Goal: Obtain resource: Download file/media

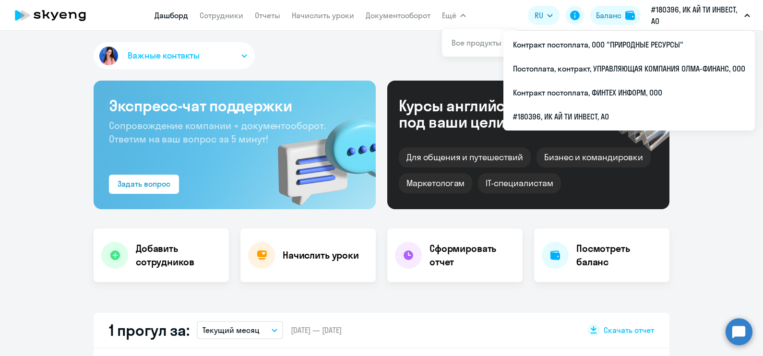
click at [746, 17] on icon "button" at bounding box center [748, 15] width 6 height 3
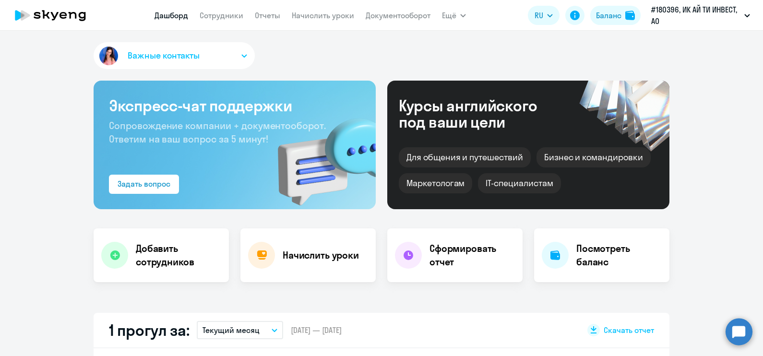
click at [746, 17] on icon "button" at bounding box center [748, 15] width 6 height 3
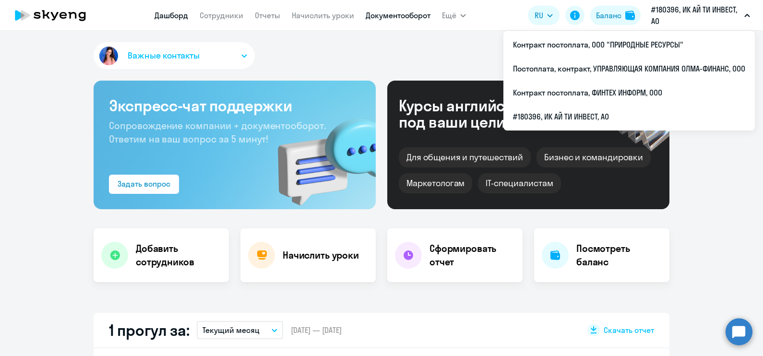
click at [371, 16] on link "Документооборот" at bounding box center [398, 16] width 65 height 10
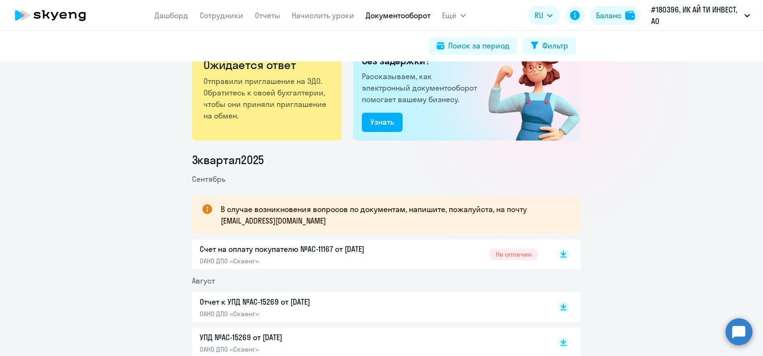
scroll to position [60, 0]
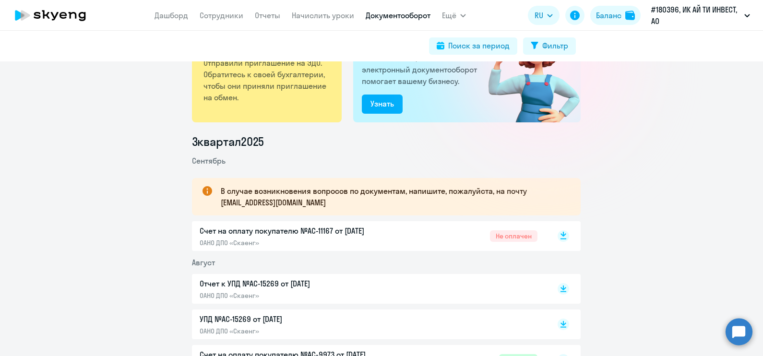
click at [559, 240] on rect at bounding box center [564, 236] width 12 height 12
click at [559, 292] on rect at bounding box center [564, 289] width 12 height 12
click at [206, 14] on link "Сотрудники" at bounding box center [222, 16] width 44 height 10
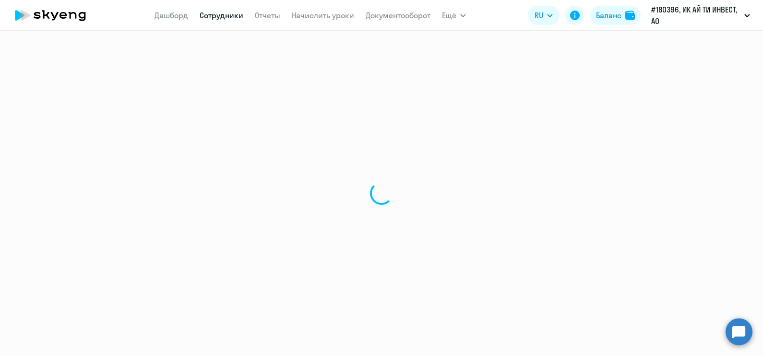
select select "30"
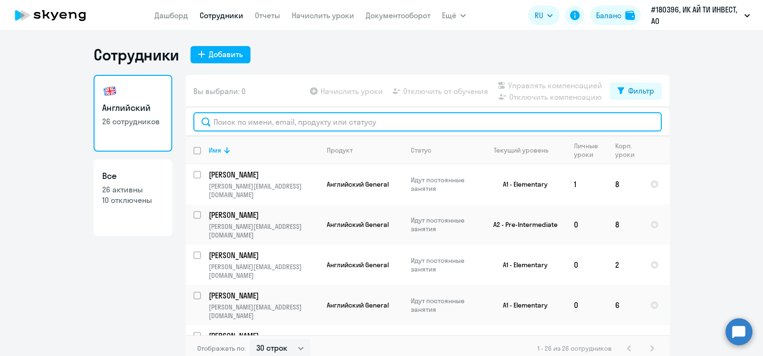
click at [252, 118] on input "text" at bounding box center [427, 121] width 469 height 19
type input "m"
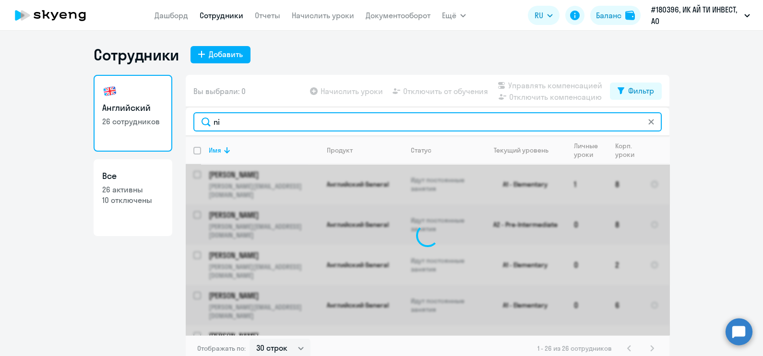
type input "nik"
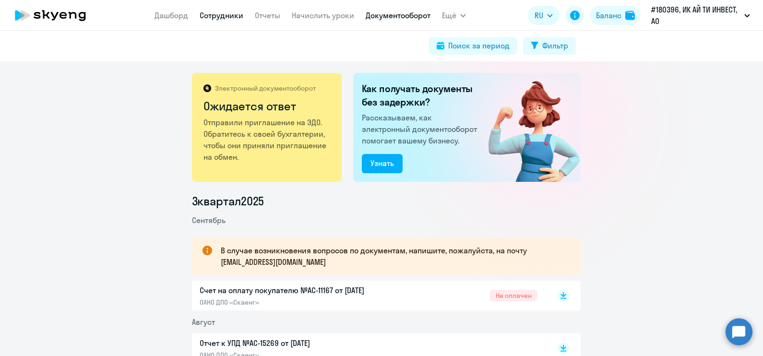
click at [216, 17] on link "Сотрудники" at bounding box center [222, 16] width 44 height 10
select select "30"
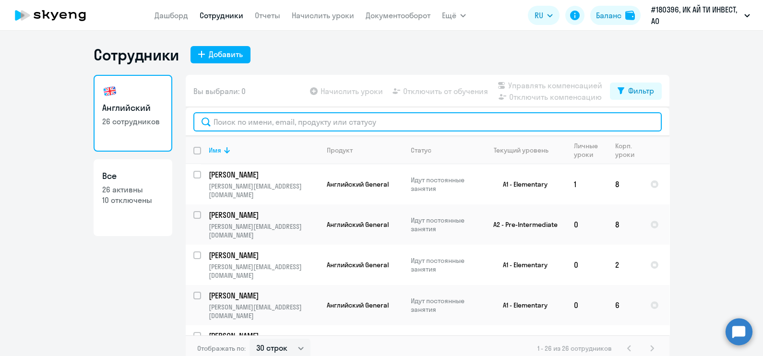
click at [274, 126] on input "text" at bounding box center [427, 121] width 469 height 19
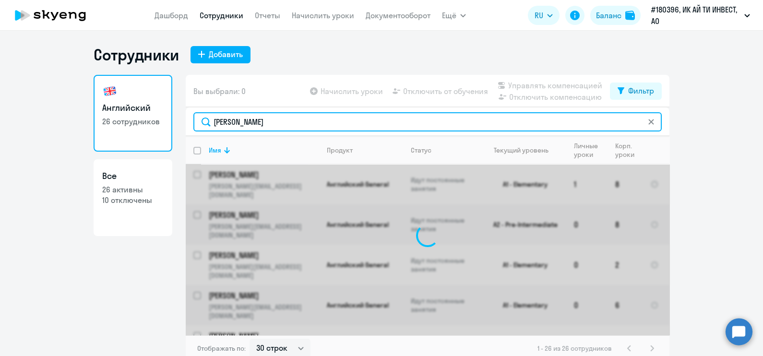
type input "Анас"
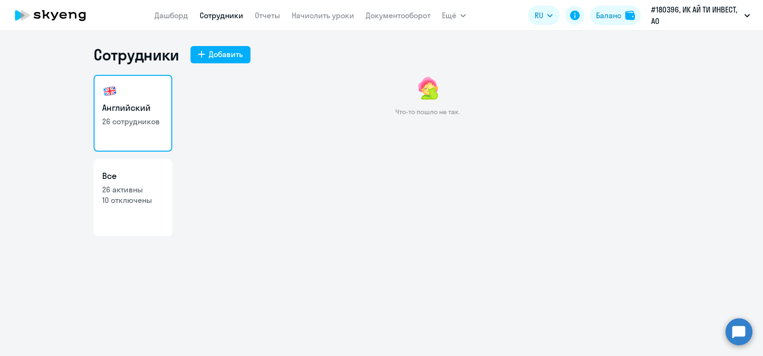
drag, startPoint x: 188, startPoint y: 7, endPoint x: 260, endPoint y: 114, distance: 128.3
click at [260, 114] on div "Что-то пошло не так." at bounding box center [428, 101] width 484 height 53
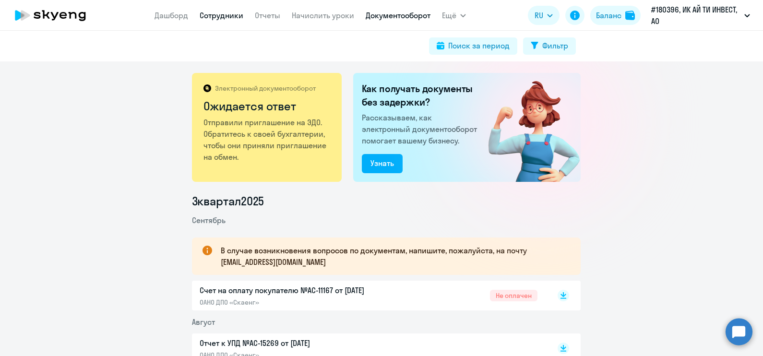
click at [230, 19] on link "Сотрудники" at bounding box center [222, 16] width 44 height 10
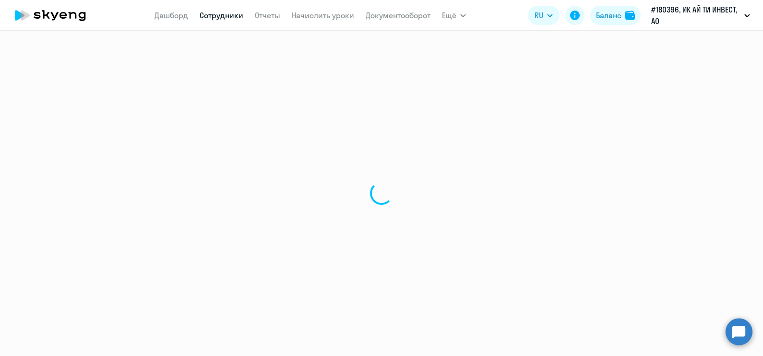
select select "30"
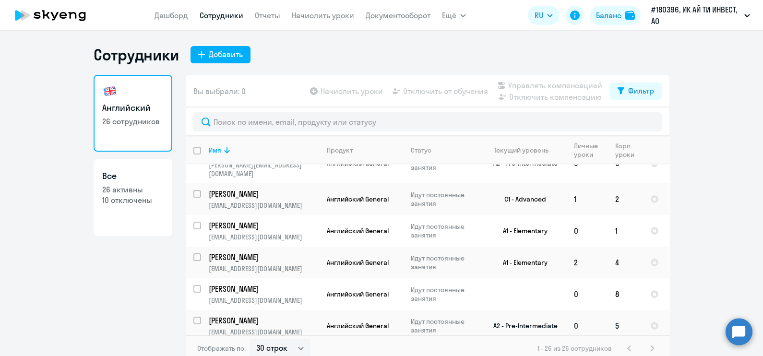
scroll to position [670, 0]
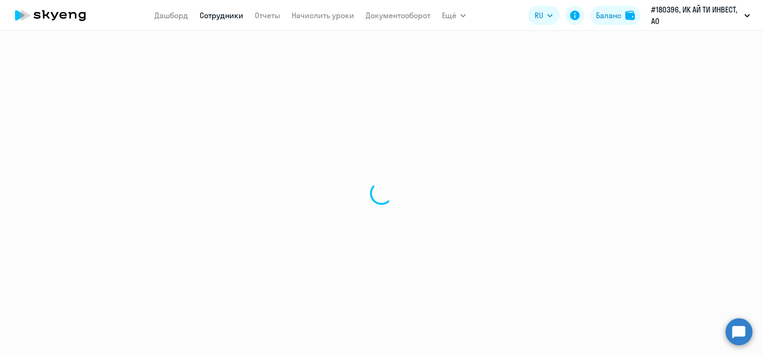
select select "english"
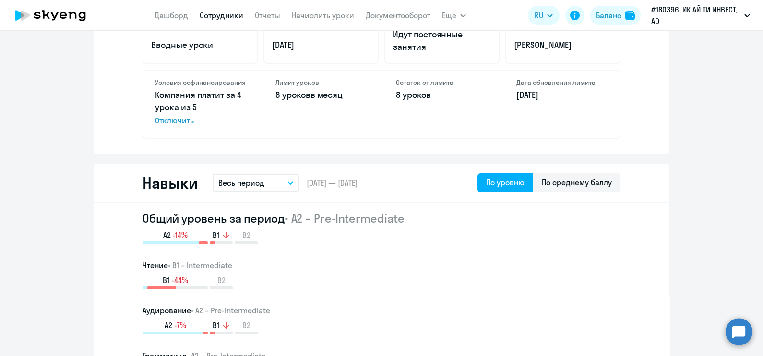
scroll to position [420, 0]
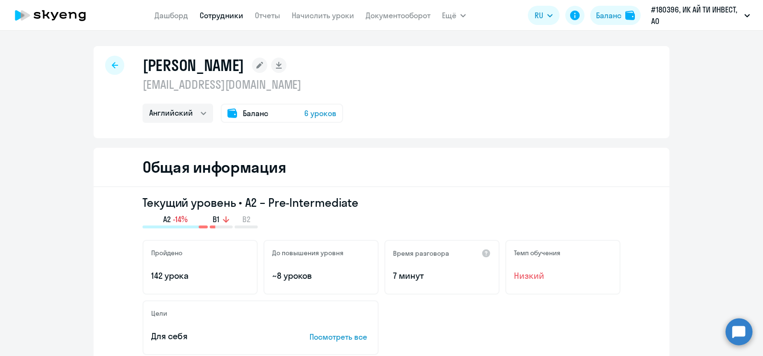
select select "30"
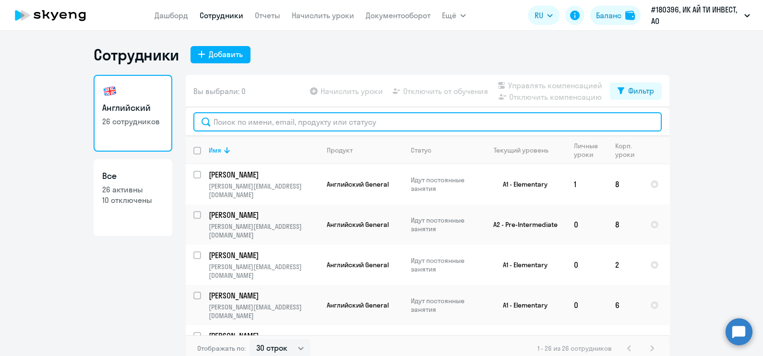
click at [248, 124] on input "text" at bounding box center [427, 121] width 469 height 19
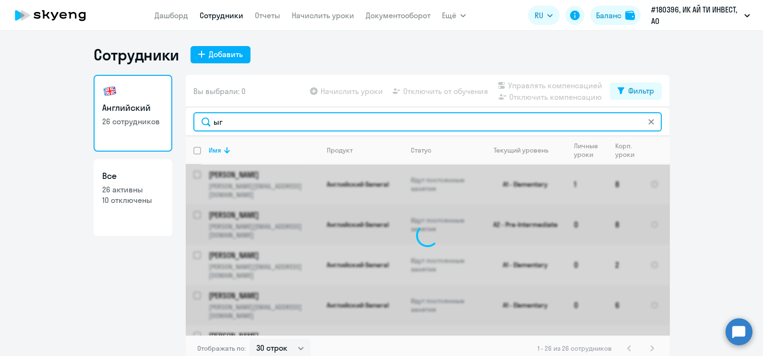
type input "ы"
type input "x"
type input "чере"
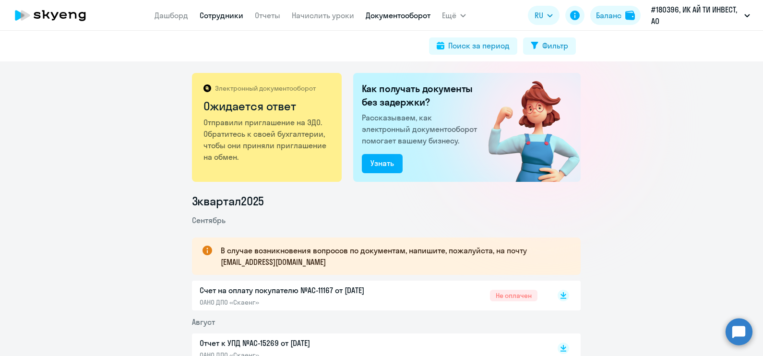
click at [237, 17] on link "Сотрудники" at bounding box center [222, 16] width 44 height 10
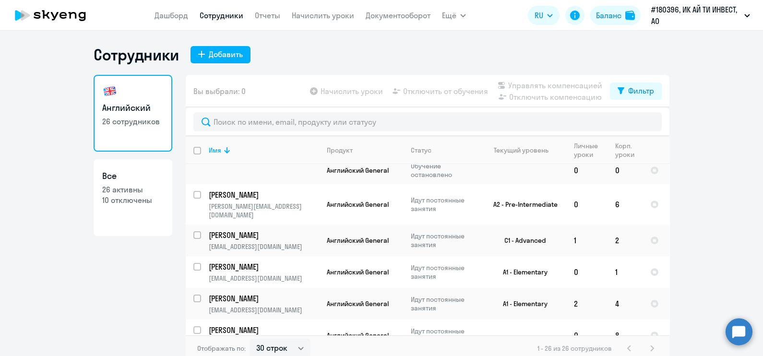
scroll to position [670, 0]
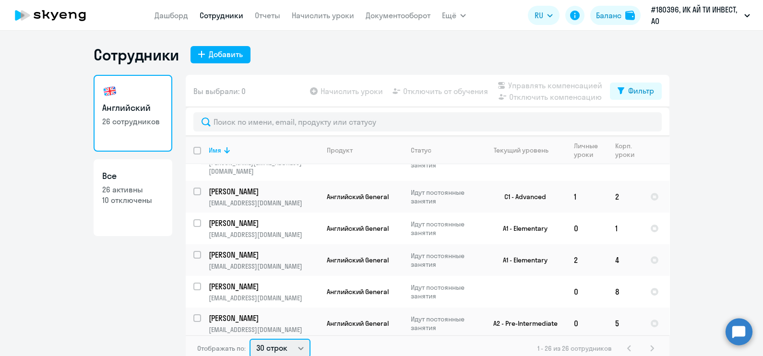
click at [294, 352] on select "30 строк 50 строк 100 строк" at bounding box center [280, 348] width 61 height 19
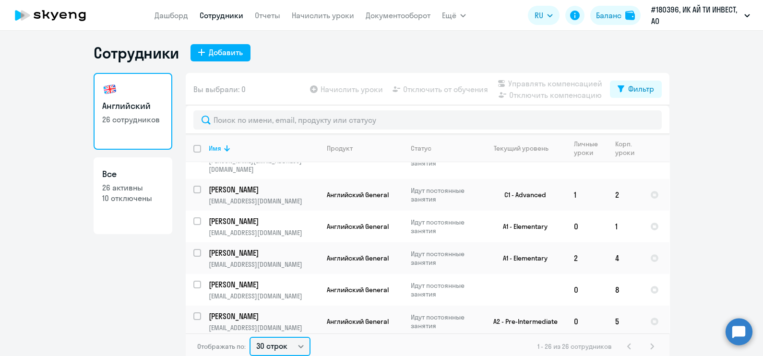
select select "100"
click at [250, 337] on select "30 строк 50 строк 100 строк" at bounding box center [280, 346] width 61 height 19
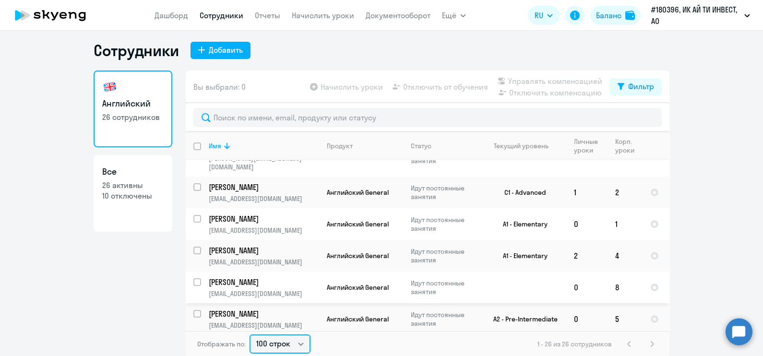
scroll to position [5, 0]
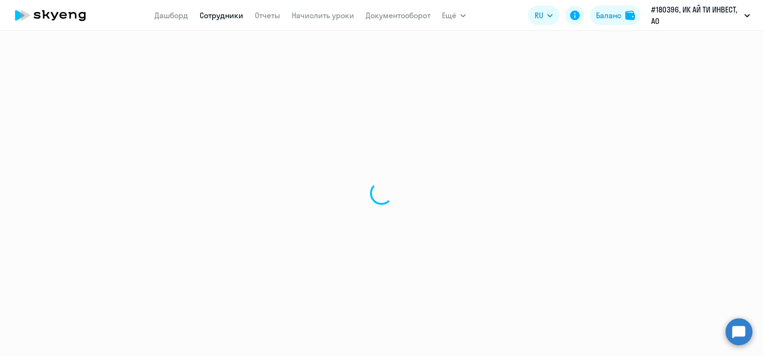
select select "english"
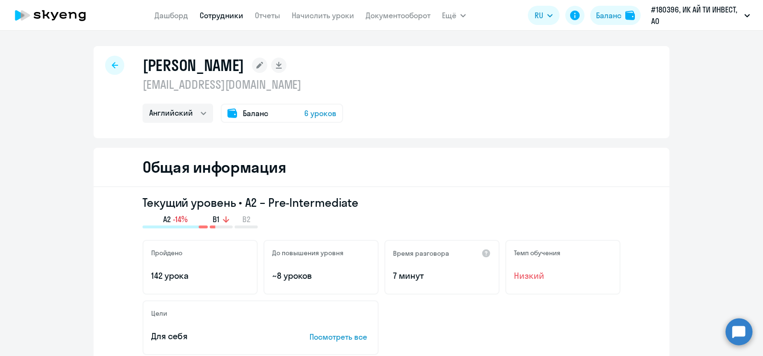
scroll to position [120, 0]
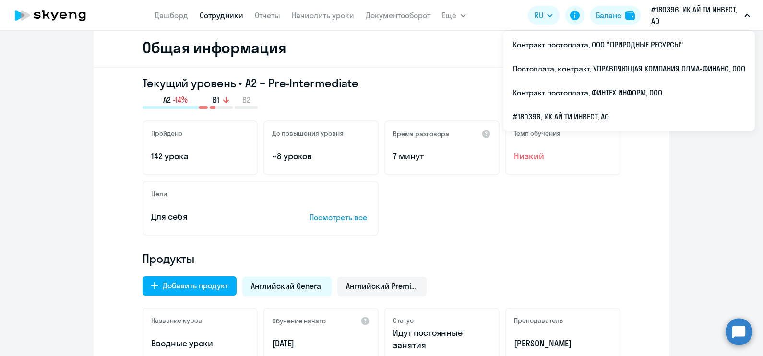
click at [734, 18] on p "#180396, ИК АЙ ТИ ИНВЕСТ, АО" at bounding box center [695, 15] width 89 height 23
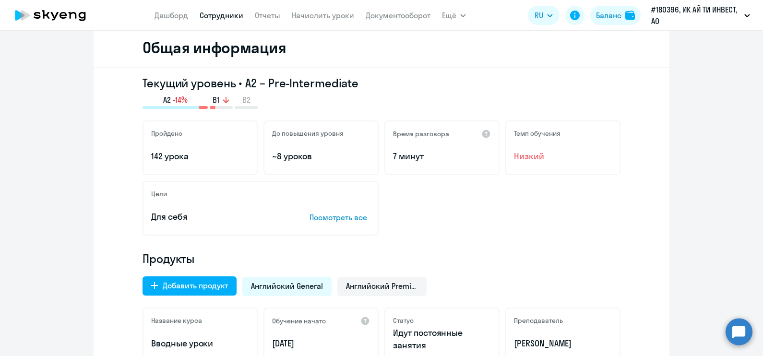
click at [746, 17] on button "#180396, ИК АЙ ТИ ИНВЕСТ, АО" at bounding box center [701, 15] width 108 height 23
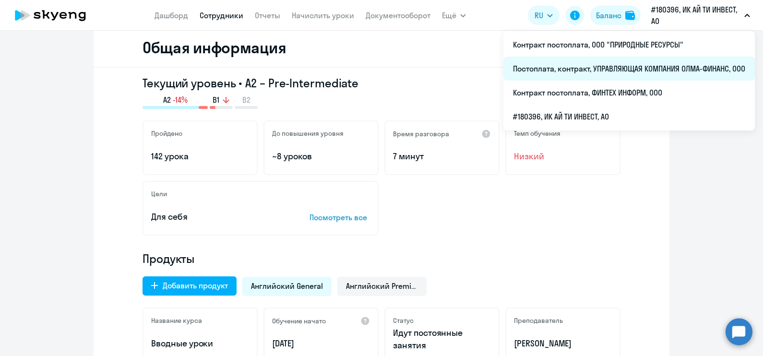
click at [675, 66] on li "Постоплата, контракт, УПРАВЛЯЮЩАЯ КОМПАНИЯ ОЛМА-ФИНАНС, ООО" at bounding box center [630, 69] width 252 height 24
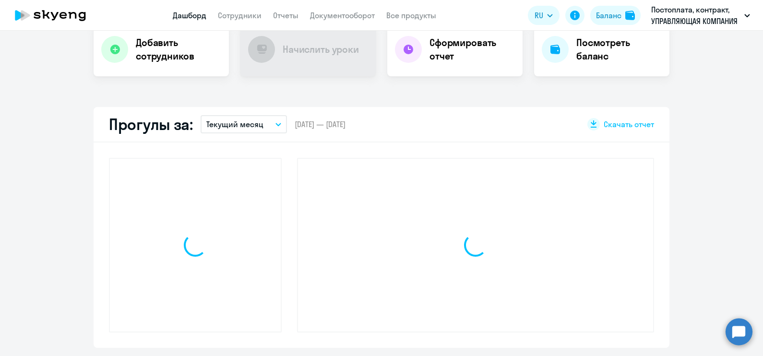
scroll to position [206, 0]
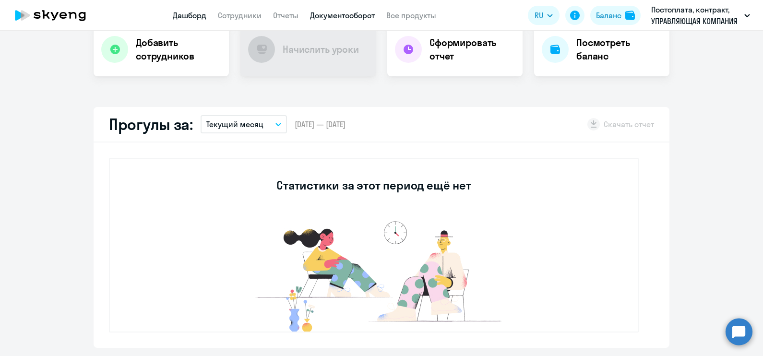
click at [336, 13] on link "Документооборот" at bounding box center [342, 16] width 65 height 10
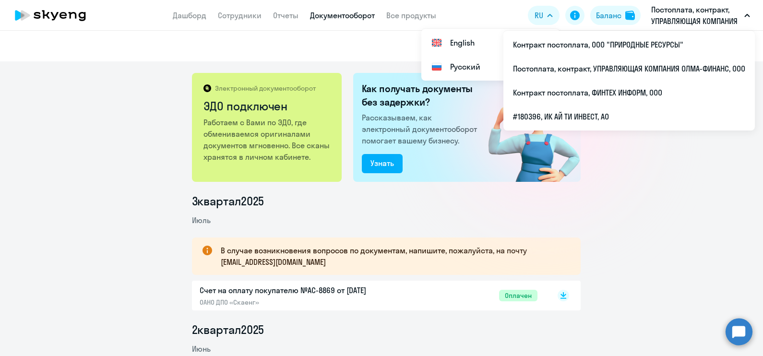
click at [689, 20] on p "Постоплата, контракт, УПРАВЛЯЮЩАЯ КОМПАНИЯ ОЛМА-ФИНАНС, ООО" at bounding box center [695, 15] width 89 height 23
click at [724, 14] on p "Постоплата, контракт, УПРАВЛЯЮЩАЯ КОМПАНИЯ ОЛМА-ФИНАНС, ООО" at bounding box center [695, 15] width 89 height 23
click at [747, 13] on button "Постоплата, контракт, УПРАВЛЯЮЩАЯ КОМПАНИЯ ОЛМА-ФИНАНС, ООО" at bounding box center [701, 15] width 108 height 23
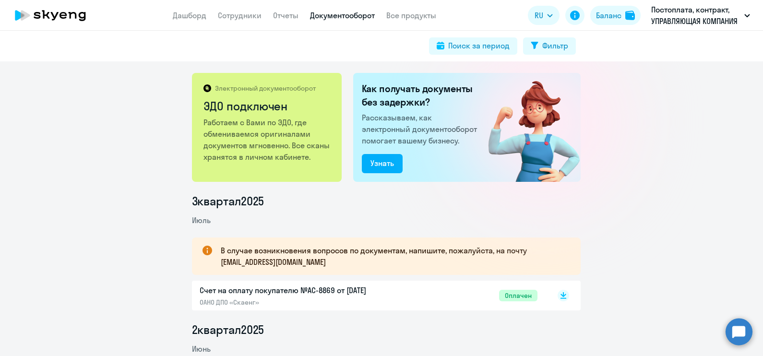
click at [747, 13] on button "Постоплата, контракт, УПРАВЛЯЮЩАЯ КОМПАНИЯ ОЛМА-ФИНАНС, ООО" at bounding box center [701, 15] width 108 height 23
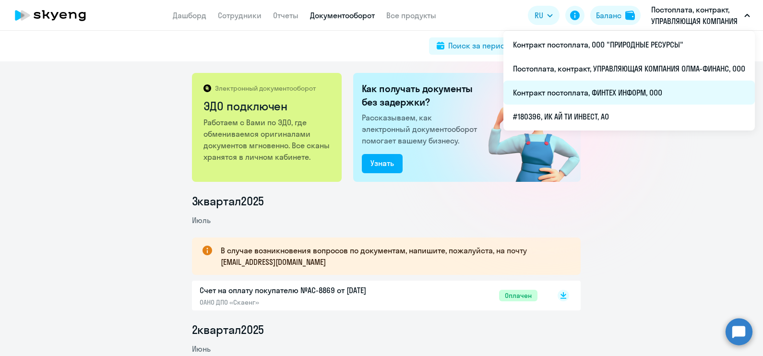
click at [682, 86] on li "Контракт постоплата, ФИНТЕХ ИНФОРМ, ООО" at bounding box center [630, 93] width 252 height 24
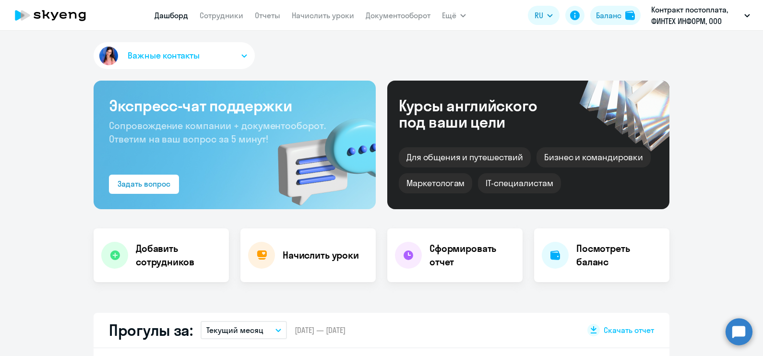
select select "30"
click at [375, 18] on link "Документооборот" at bounding box center [398, 16] width 65 height 10
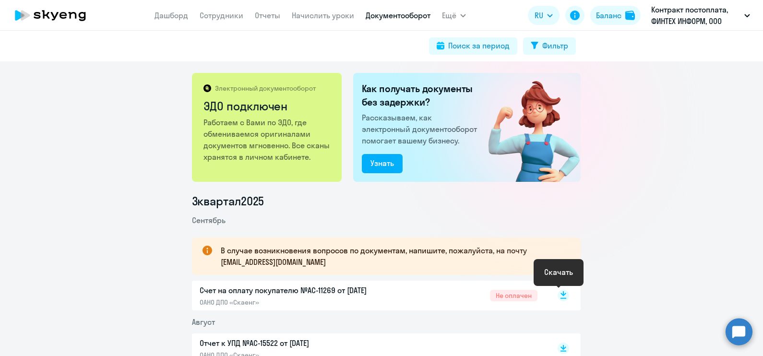
click at [559, 290] on rect at bounding box center [564, 296] width 12 height 12
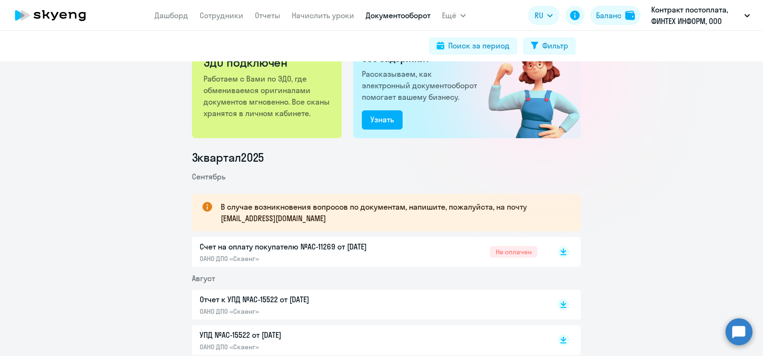
scroll to position [60, 0]
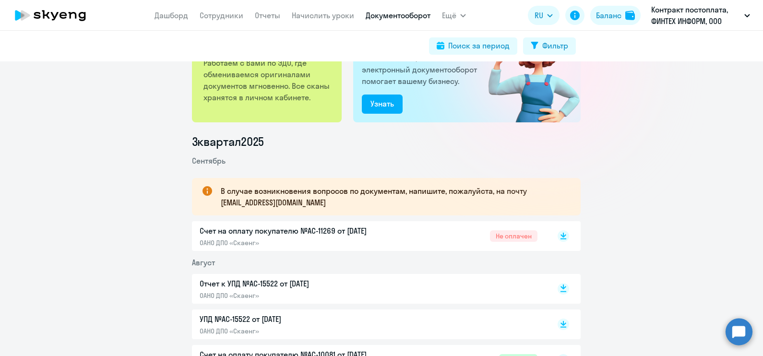
click at [558, 285] on rect at bounding box center [564, 289] width 12 height 12
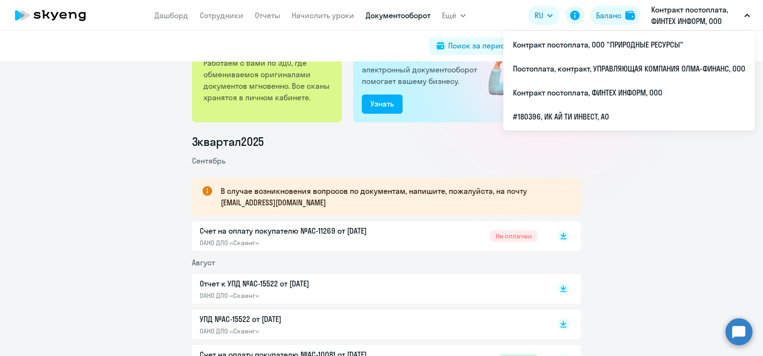
click at [733, 18] on p "Контракт постоплата, ФИНТЕХ ИНФОРМ, ООО" at bounding box center [695, 15] width 89 height 23
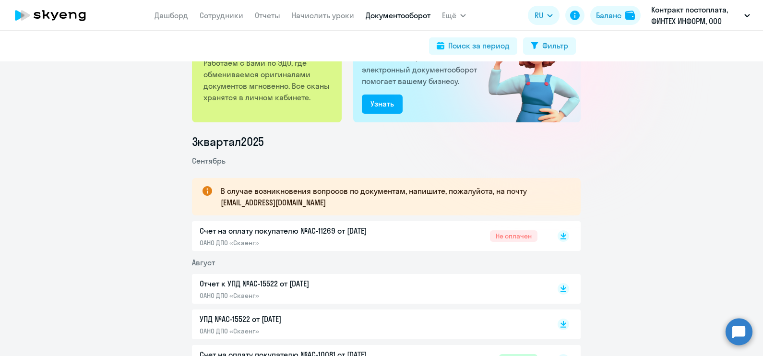
click at [734, 17] on p "Контракт постоплата, ФИНТЕХ ИНФОРМ, ООО" at bounding box center [695, 15] width 89 height 23
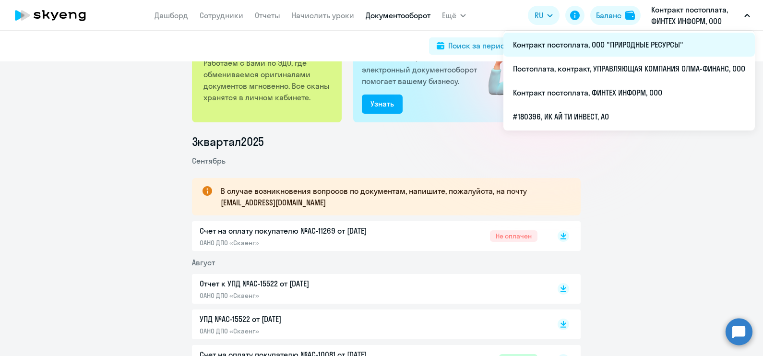
click at [636, 46] on li "Контракт постоплата, ООО "ПРИРОДНЫЕ РЕСУРСЫ"" at bounding box center [630, 45] width 252 height 24
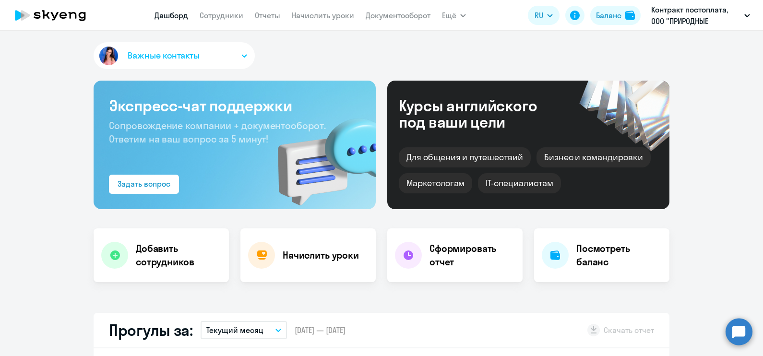
select select "30"
click at [384, 16] on link "Документооборот" at bounding box center [398, 16] width 65 height 10
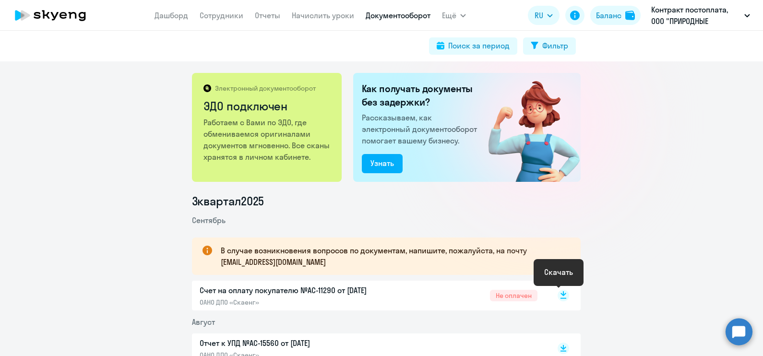
click at [558, 295] on rect at bounding box center [564, 296] width 12 height 12
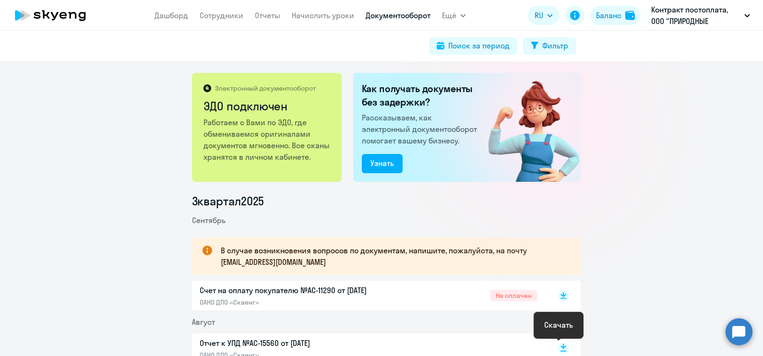
click at [558, 346] on rect at bounding box center [564, 349] width 12 height 12
